Goal: Transaction & Acquisition: Subscribe to service/newsletter

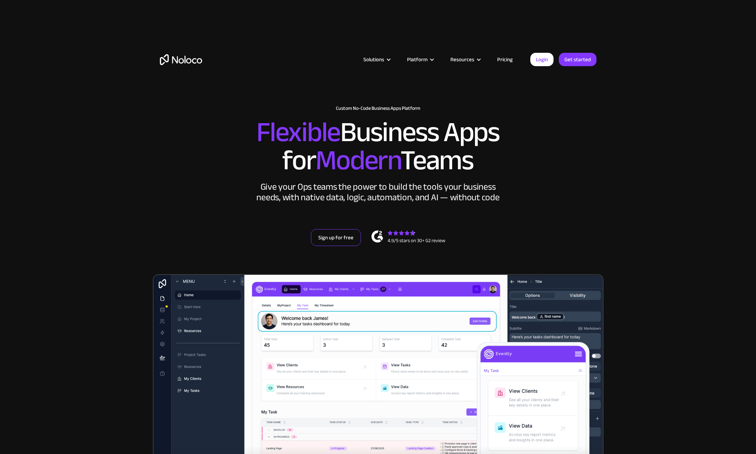
click at [325, 237] on link "Sign up for free" at bounding box center [336, 237] width 50 height 17
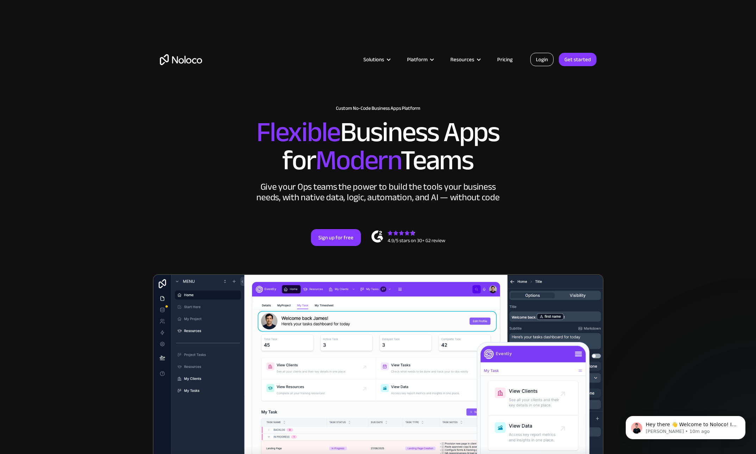
click at [545, 62] on link "Login" at bounding box center [541, 59] width 23 height 13
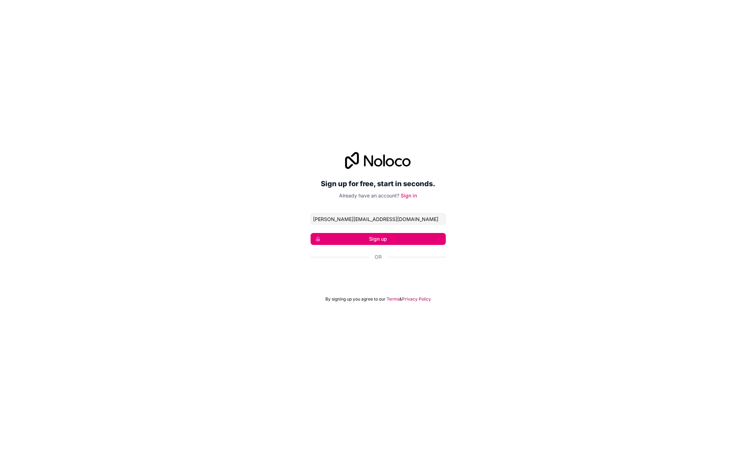
type input "[PERSON_NAME][EMAIL_ADDRESS][DOMAIN_NAME]"
click at [380, 239] on button "Sign up" at bounding box center [378, 239] width 135 height 12
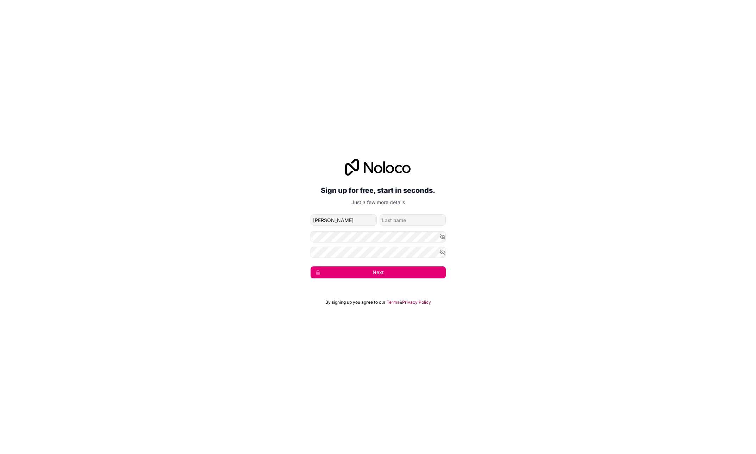
type input "[PERSON_NAME]"
click at [405, 221] on input "family-name" at bounding box center [413, 219] width 66 height 11
type input "[PERSON_NAME]"
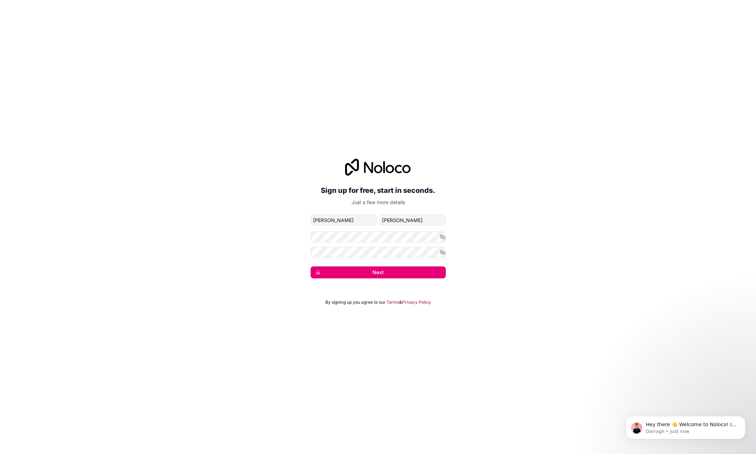
click at [399, 273] on button "Next" at bounding box center [378, 273] width 135 height 12
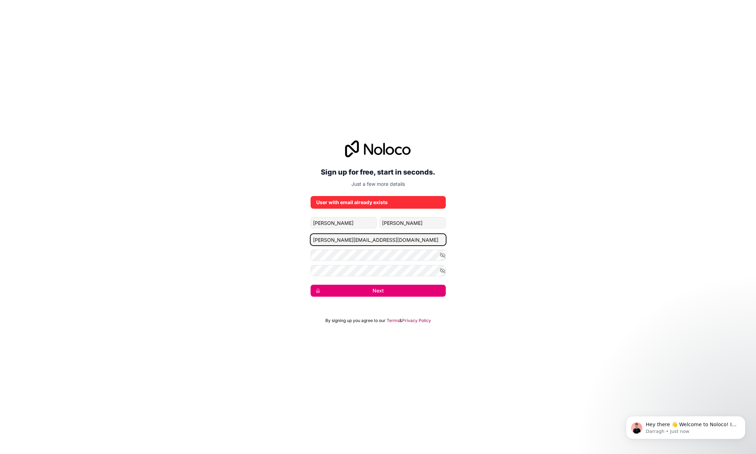
click at [323, 238] on input "[PERSON_NAME][EMAIL_ADDRESS][DOMAIN_NAME]" at bounding box center [378, 239] width 135 height 11
type input "[EMAIL_ADDRESS][DOMAIN_NAME]"
click at [388, 290] on button "Next" at bounding box center [378, 291] width 135 height 12
